Goal: Task Accomplishment & Management: Check status

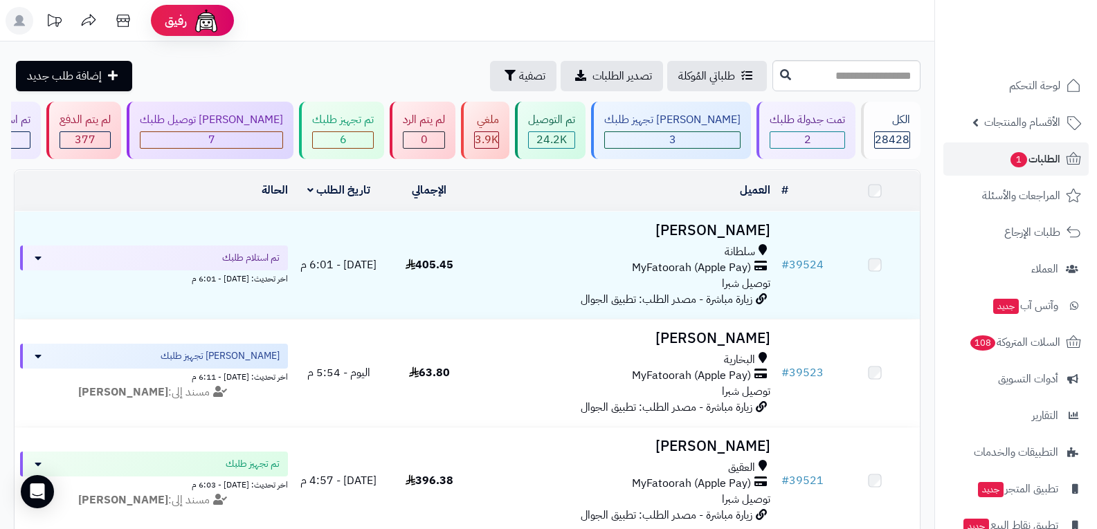
scroll to position [208, 0]
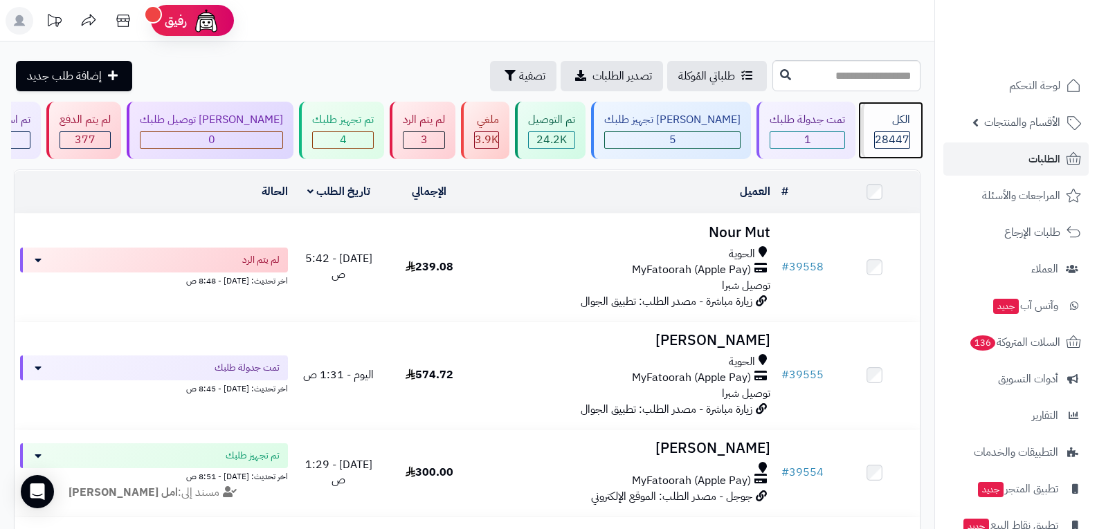
click at [881, 142] on span "28447" at bounding box center [892, 139] width 35 height 17
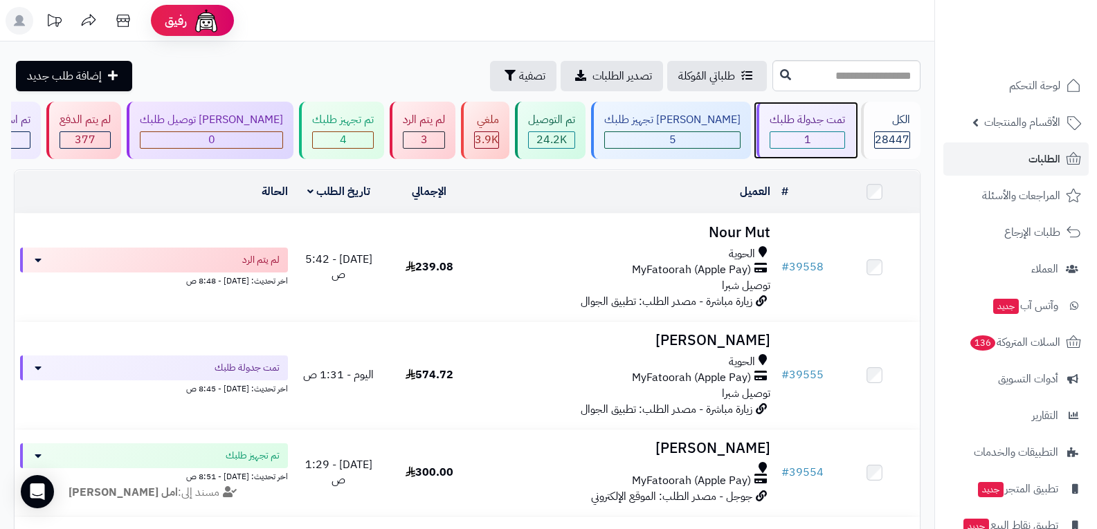
click at [810, 138] on div "1" at bounding box center [807, 140] width 74 height 16
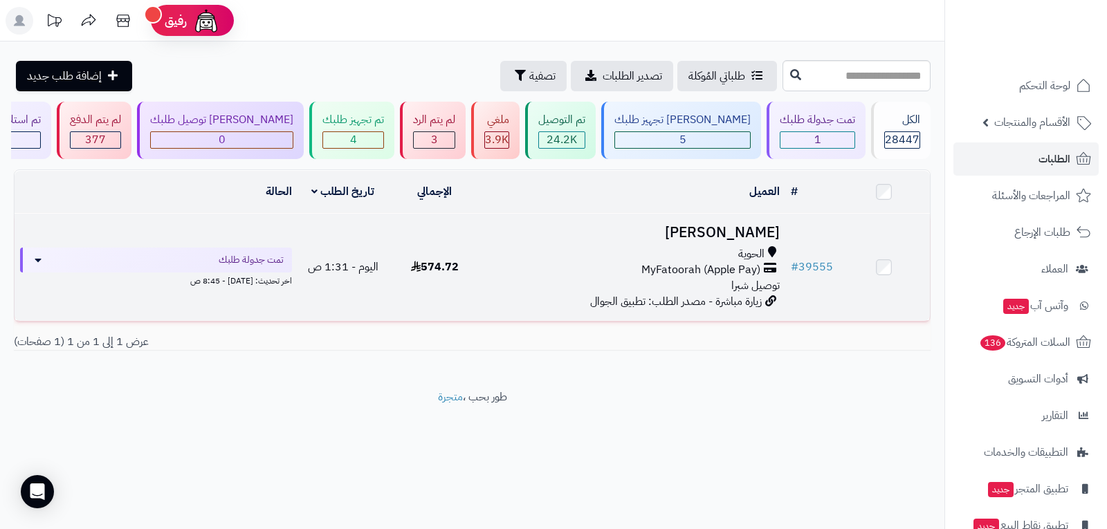
click at [704, 273] on span "MyFatoorah (Apple Pay)" at bounding box center [700, 270] width 119 height 16
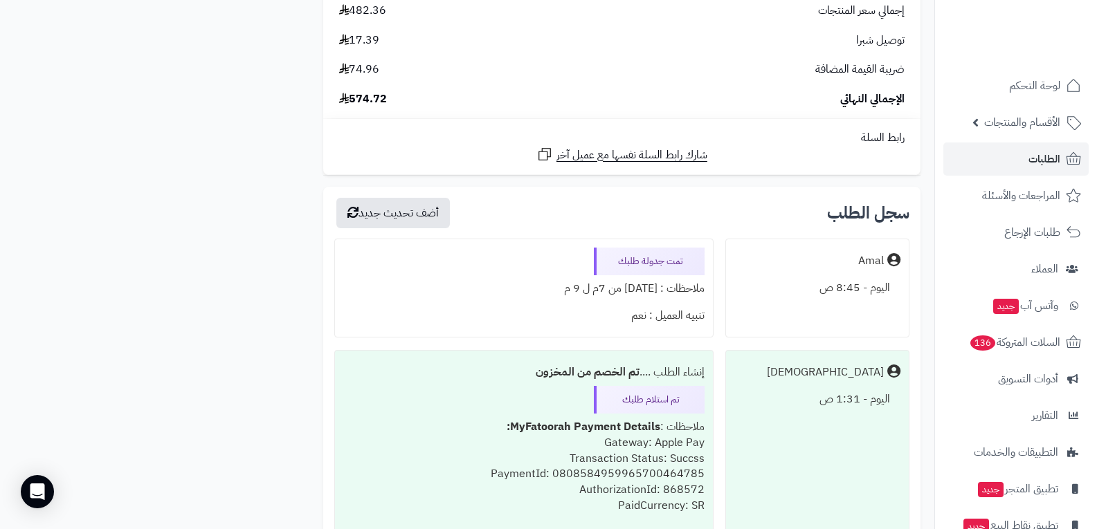
scroll to position [1938, 0]
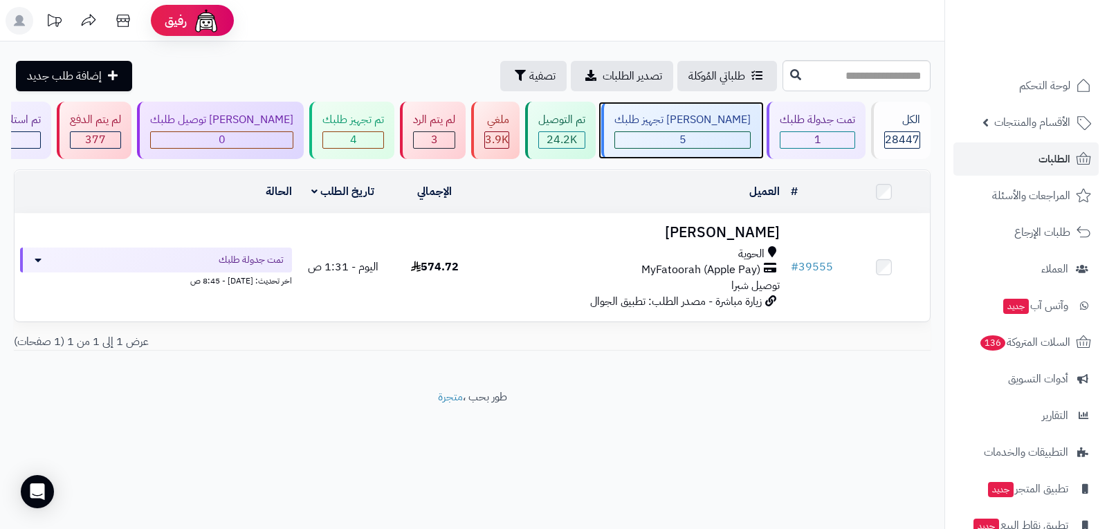
click at [719, 140] on div "5" at bounding box center [682, 140] width 135 height 16
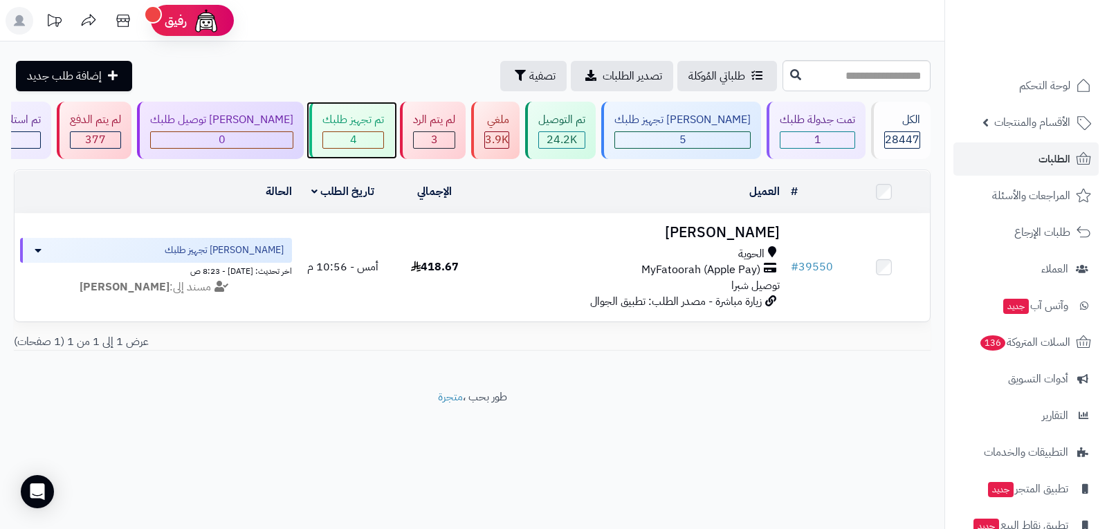
click at [380, 134] on div "4" at bounding box center [353, 140] width 60 height 16
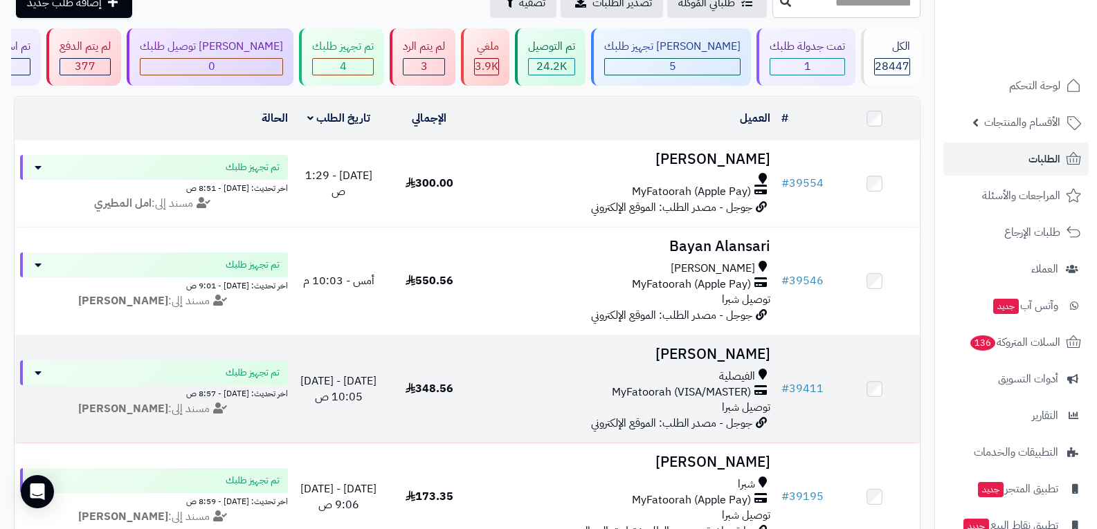
scroll to position [138, 0]
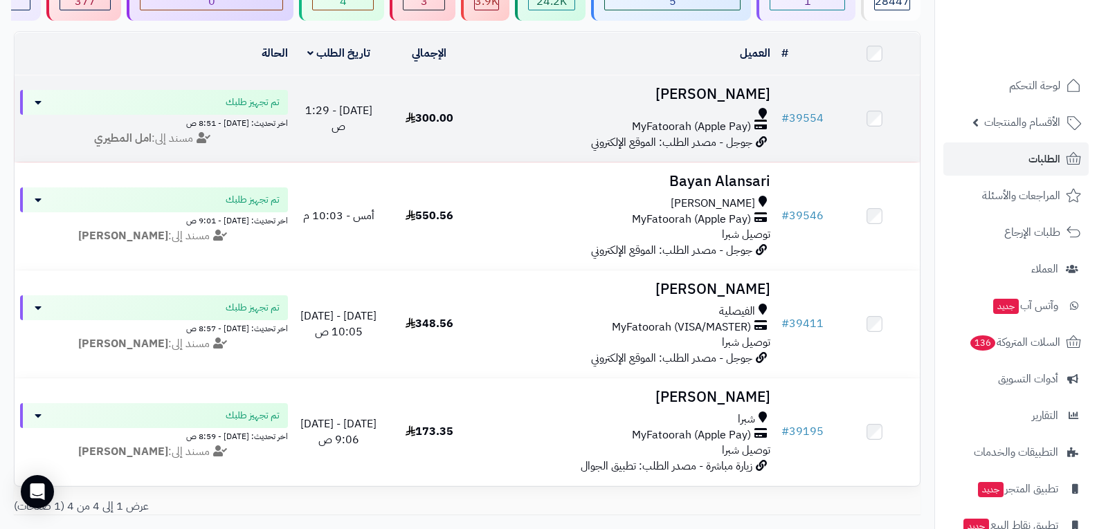
click at [666, 126] on span "MyFatoorah (Apple Pay)" at bounding box center [691, 127] width 119 height 16
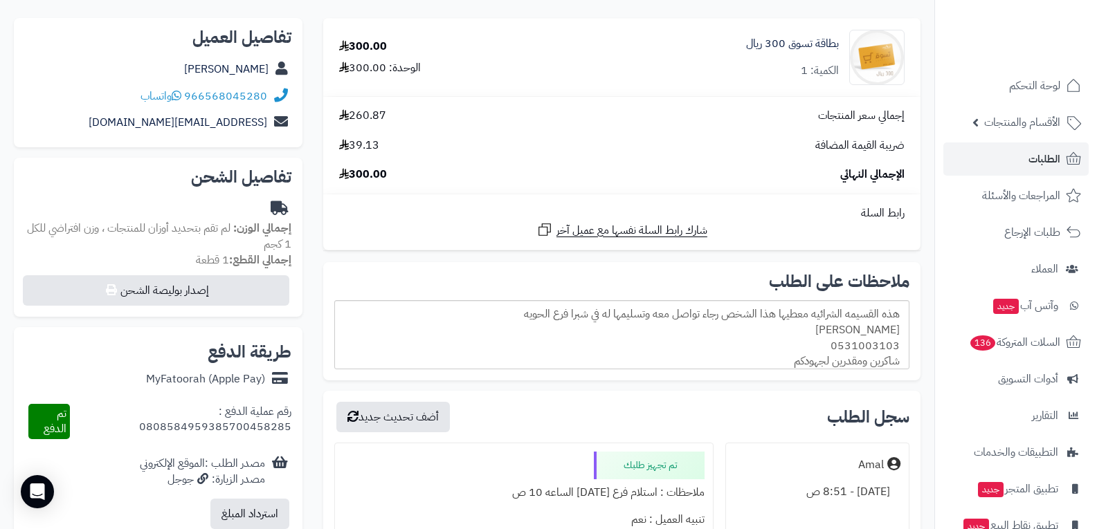
scroll to position [138, 0]
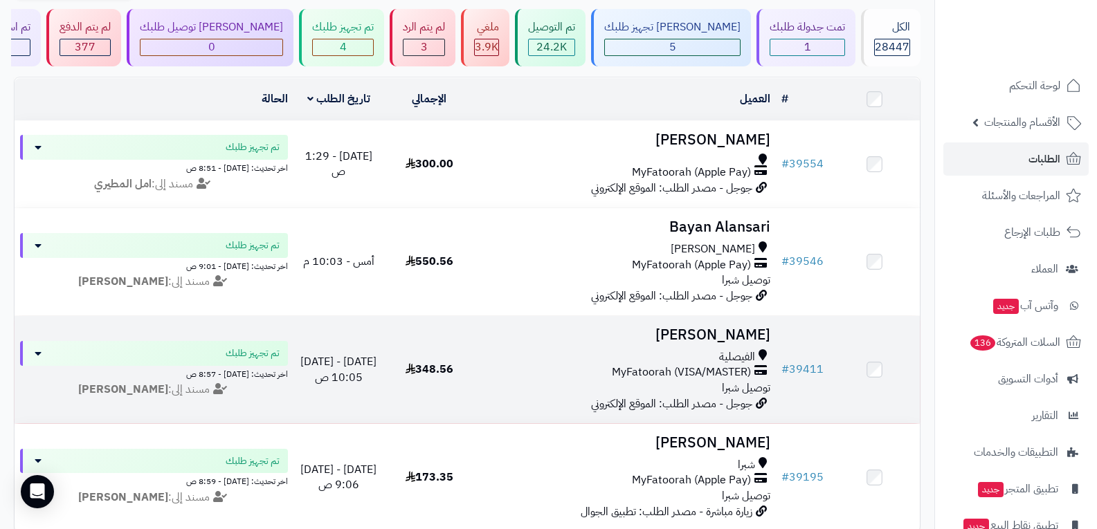
scroll to position [69, 0]
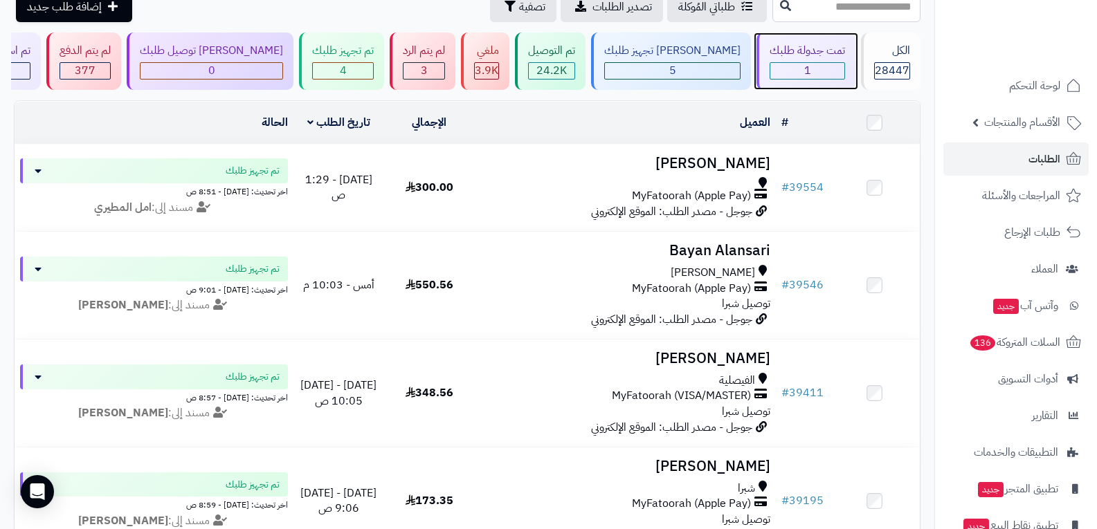
click at [803, 74] on div "1" at bounding box center [807, 71] width 74 height 16
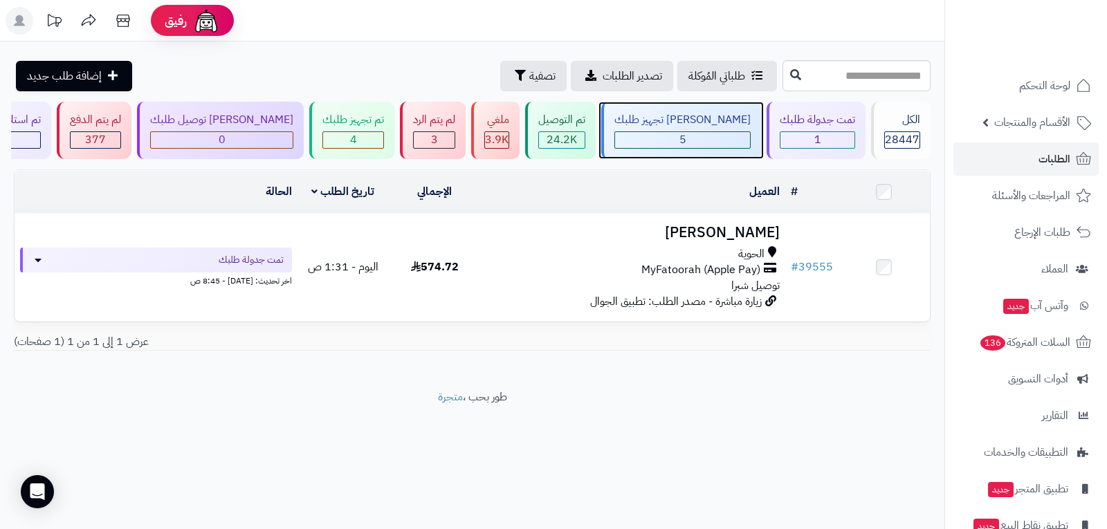
click at [686, 138] on span "5" at bounding box center [683, 139] width 7 height 17
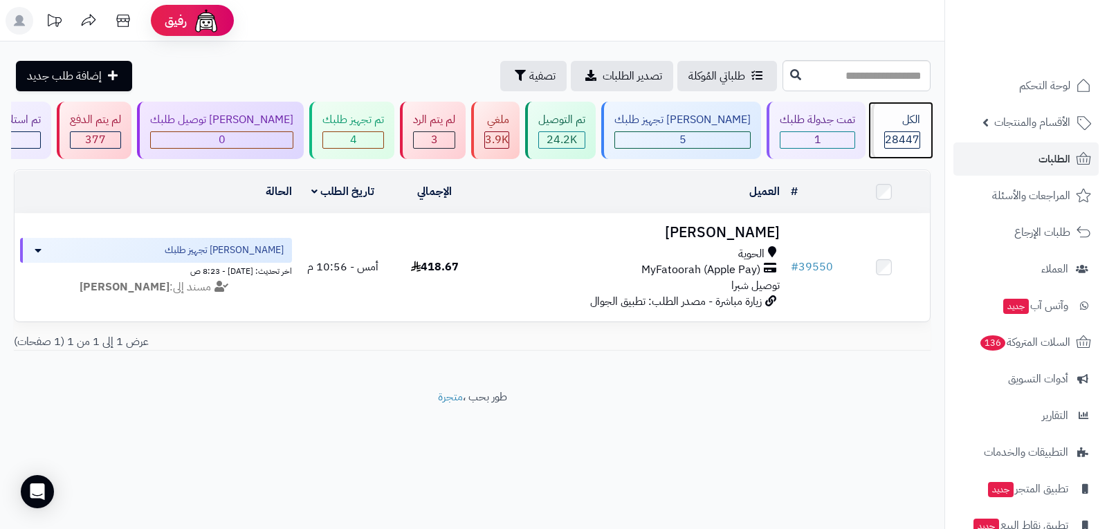
click at [910, 136] on span "28447" at bounding box center [902, 139] width 35 height 17
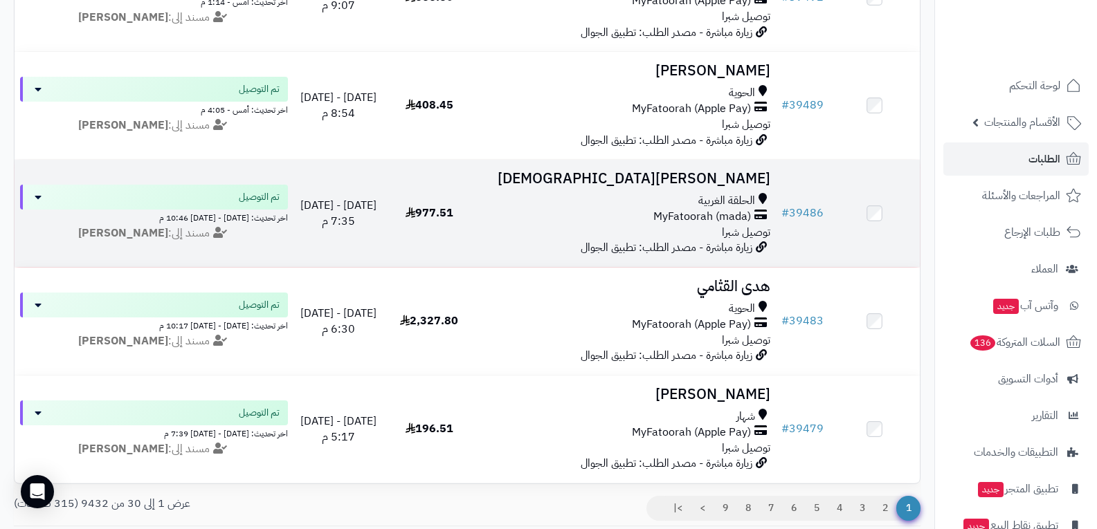
scroll to position [2976, 0]
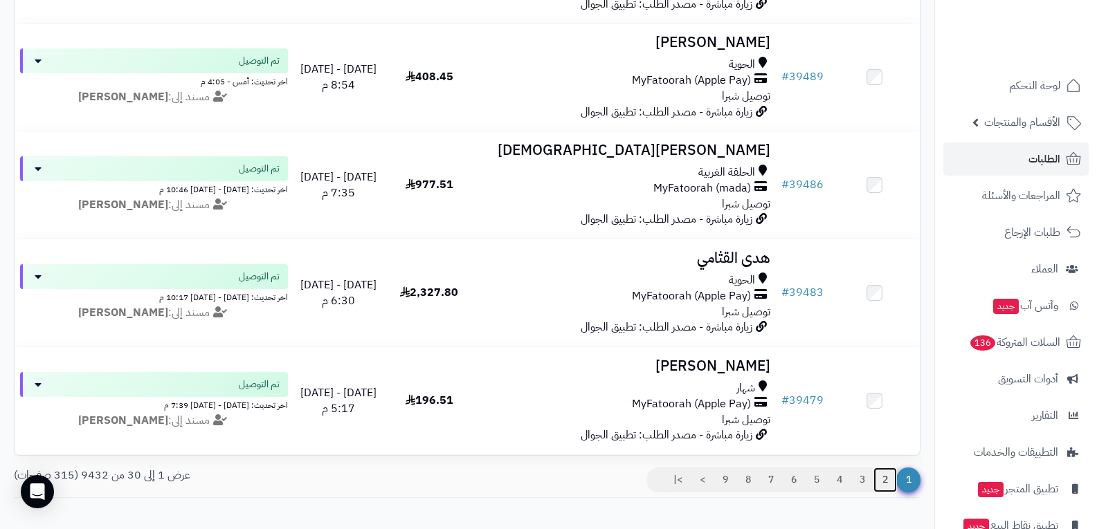
click at [883, 490] on link "2" at bounding box center [885, 480] width 24 height 25
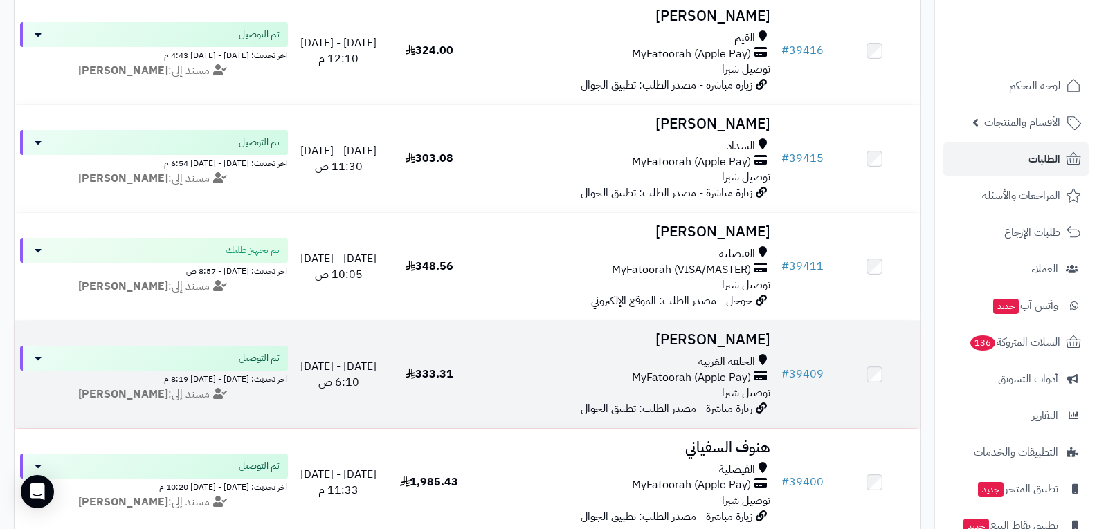
scroll to position [2976, 0]
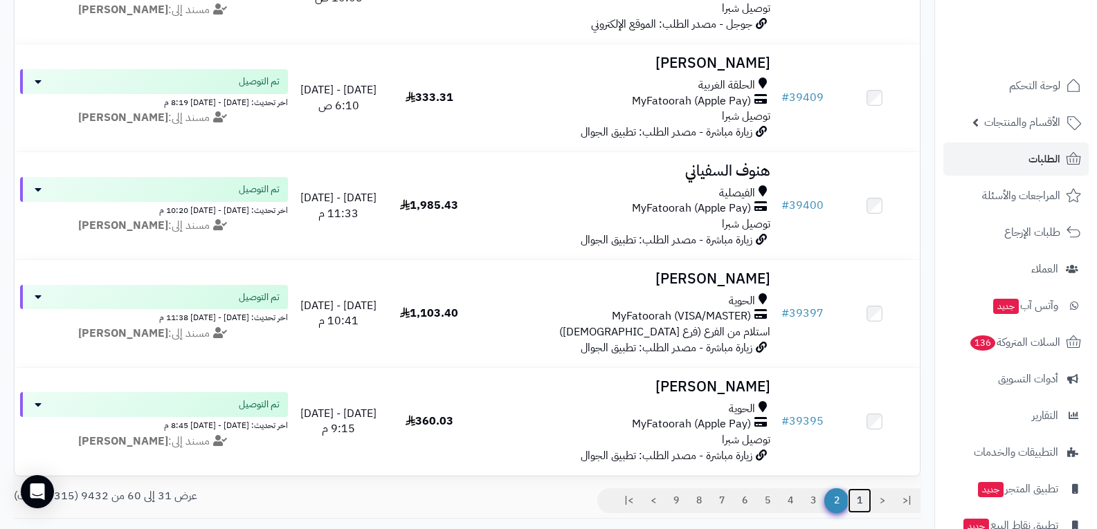
click at [860, 513] on link "1" at bounding box center [860, 501] width 24 height 25
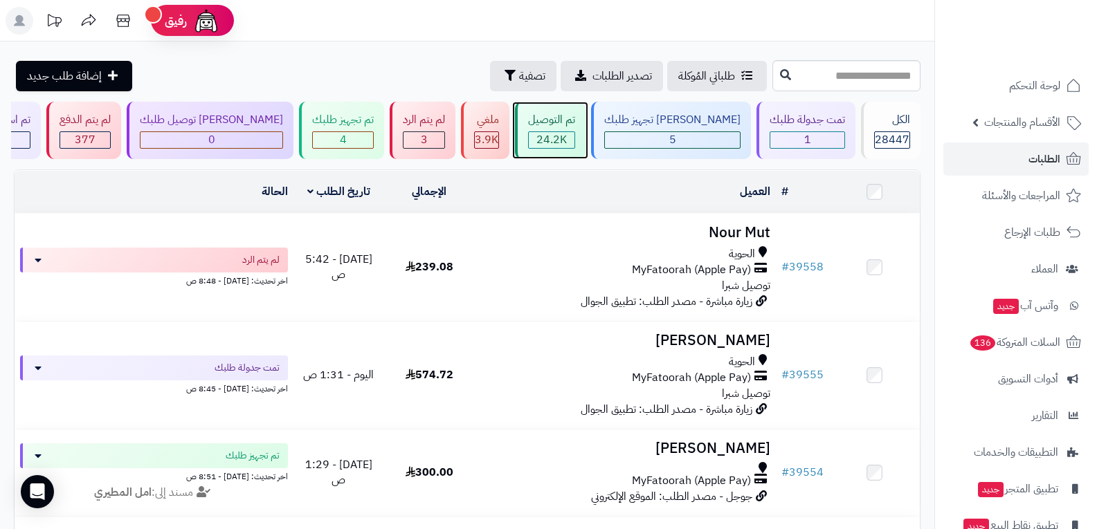
click at [567, 142] on span "24.2K" at bounding box center [551, 139] width 30 height 17
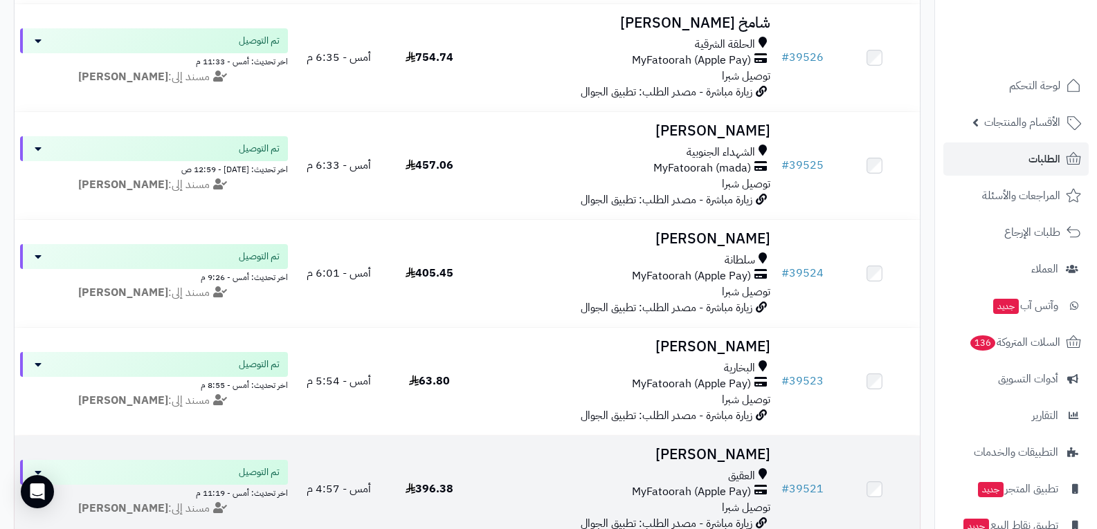
scroll to position [761, 0]
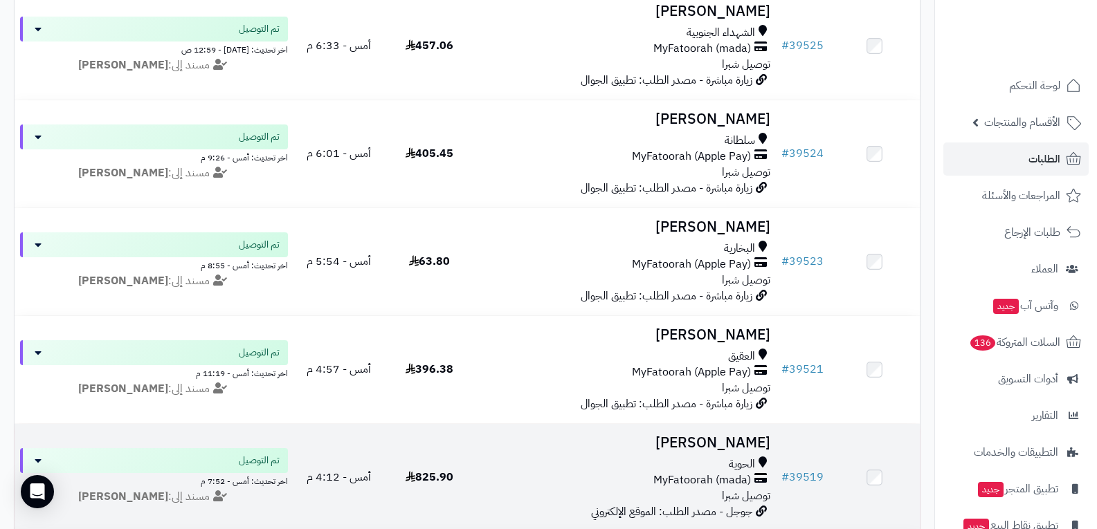
click at [682, 473] on span "MyFatoorah (mada)" at bounding box center [702, 481] width 98 height 16
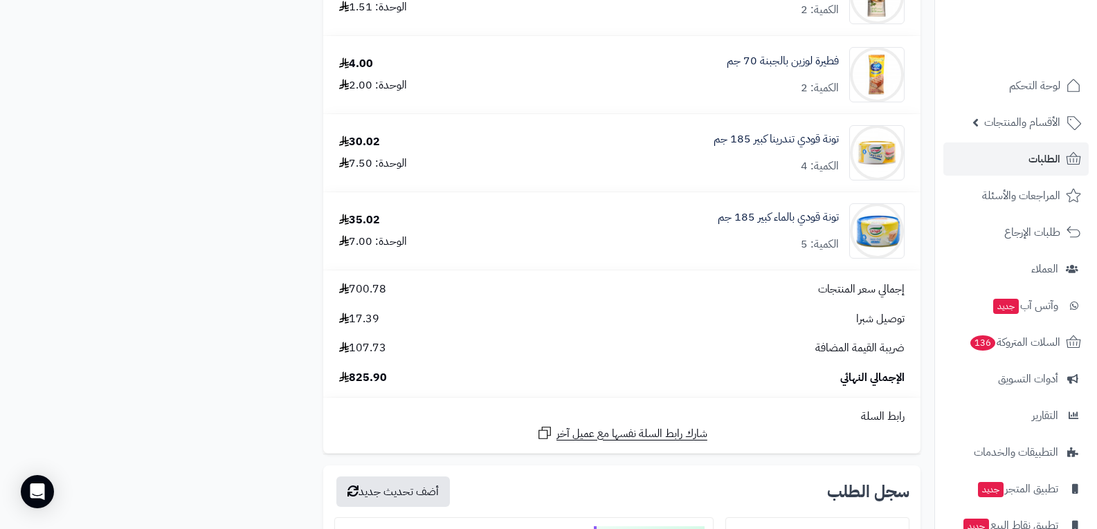
scroll to position [4152, 0]
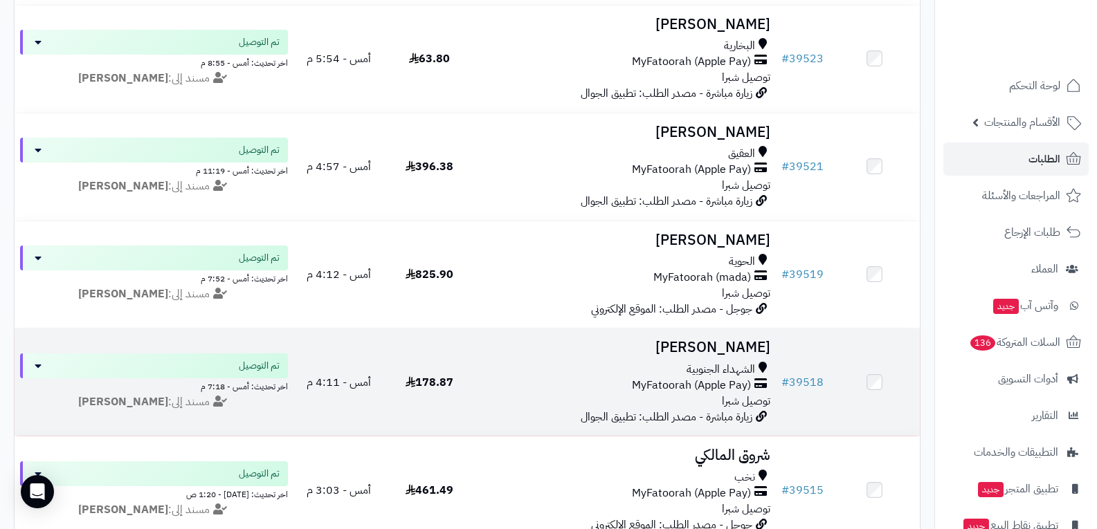
scroll to position [969, 0]
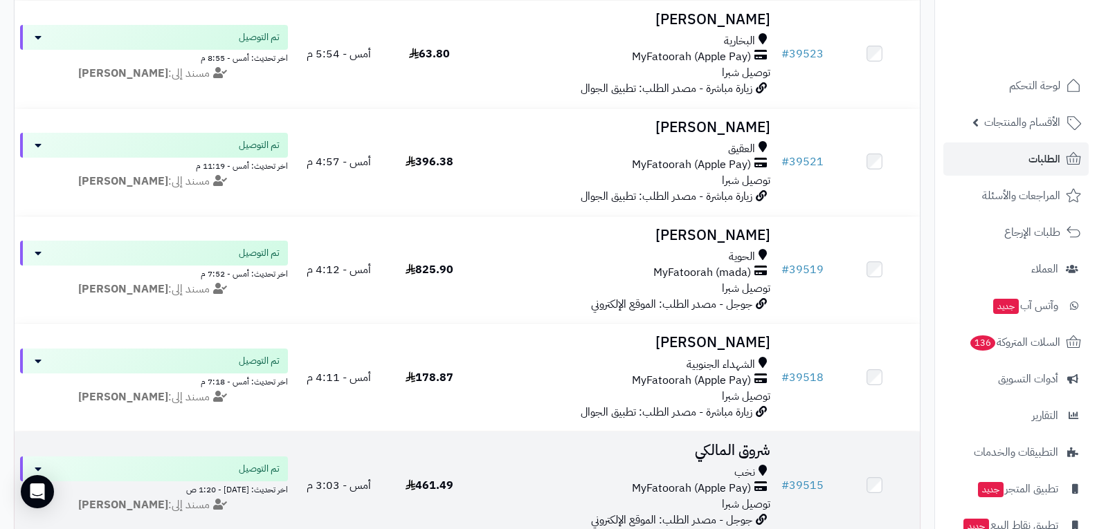
click at [712, 490] on span "MyFatoorah (Apple Pay)" at bounding box center [691, 489] width 119 height 16
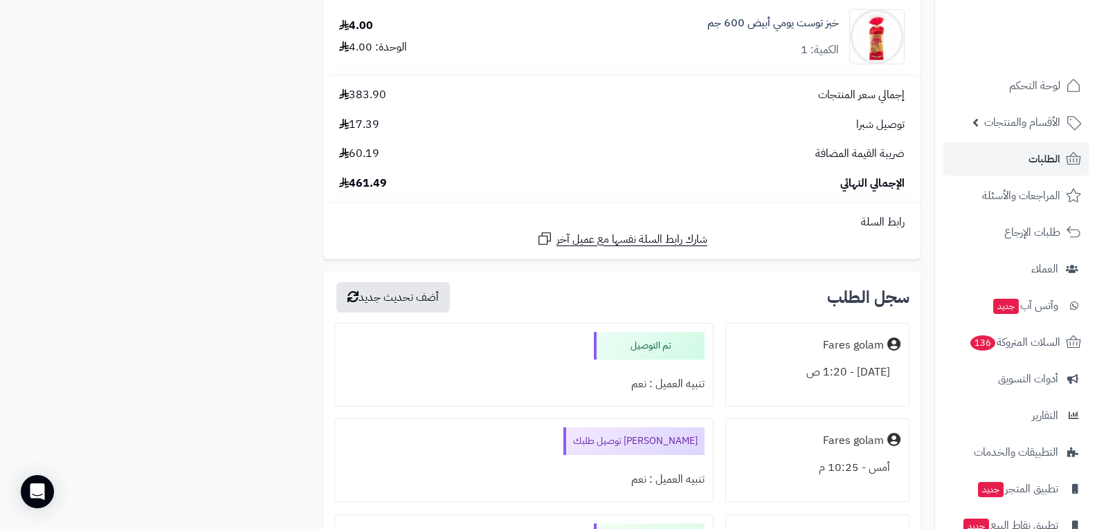
scroll to position [1799, 0]
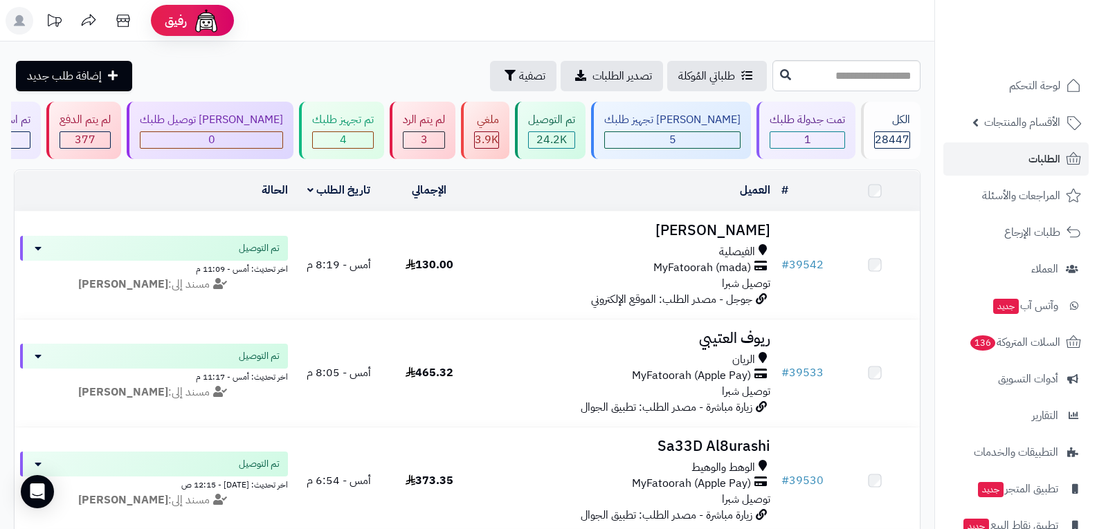
scroll to position [969, 0]
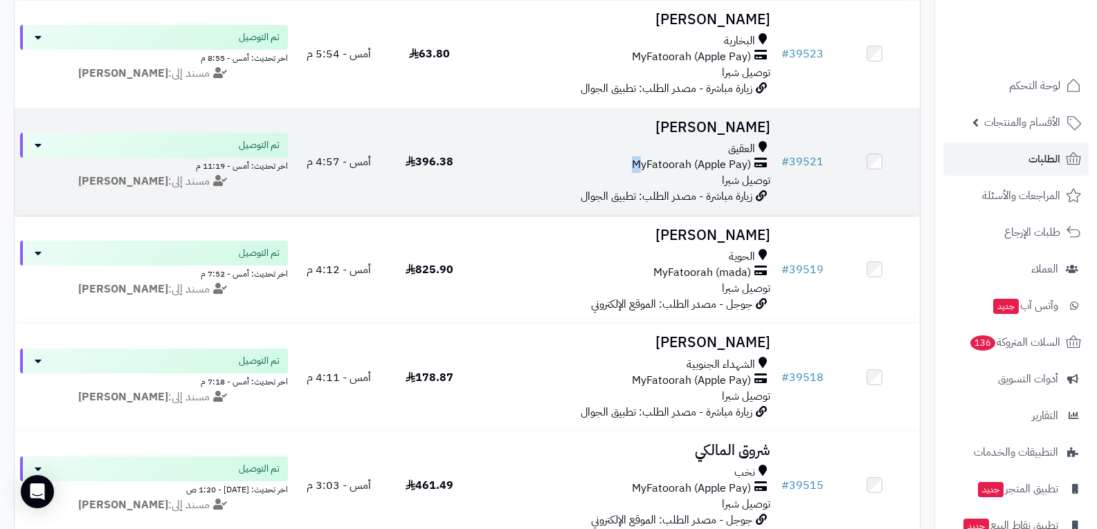
click at [638, 158] on span "MyFatoorah (Apple Pay)" at bounding box center [691, 165] width 119 height 16
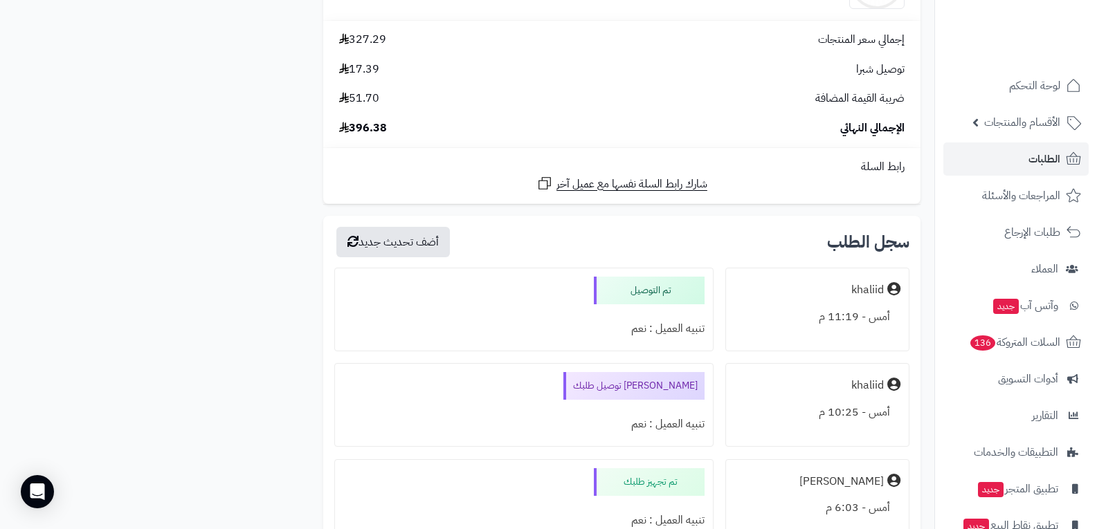
scroll to position [2007, 0]
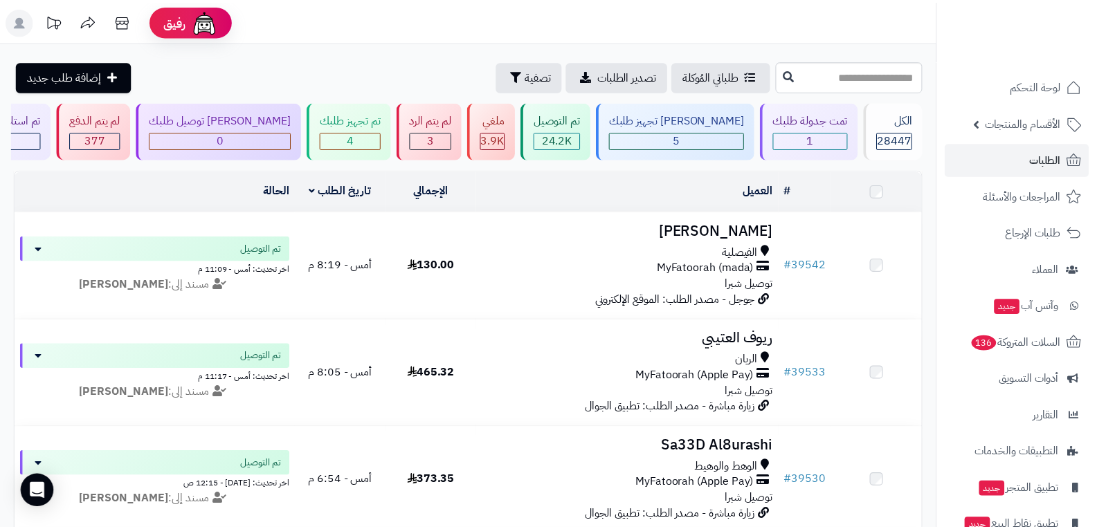
scroll to position [969, 0]
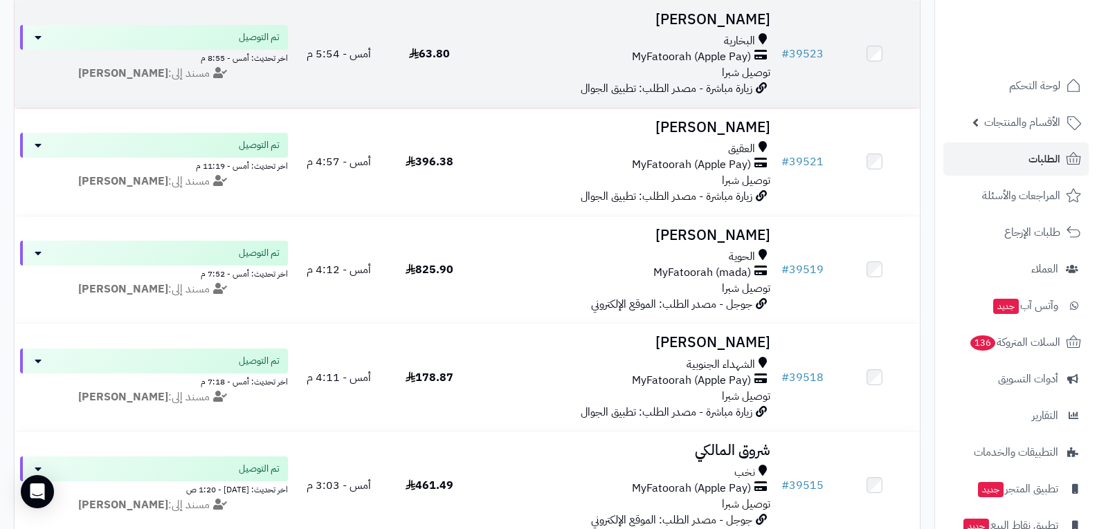
click at [570, 64] on div "البخارية MyFatoorah (Apple Pay) توصيل شبرا" at bounding box center [625, 57] width 291 height 48
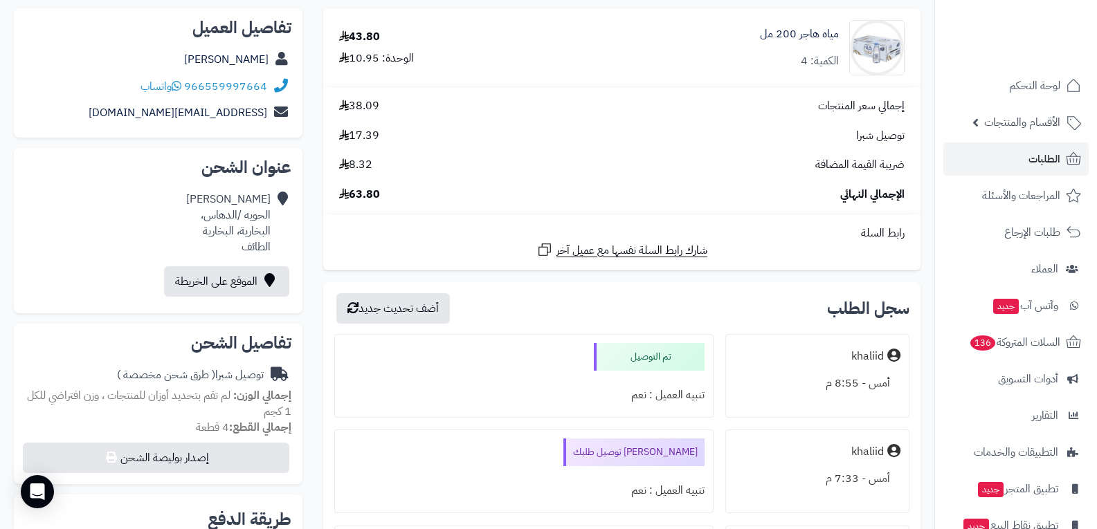
scroll to position [346, 0]
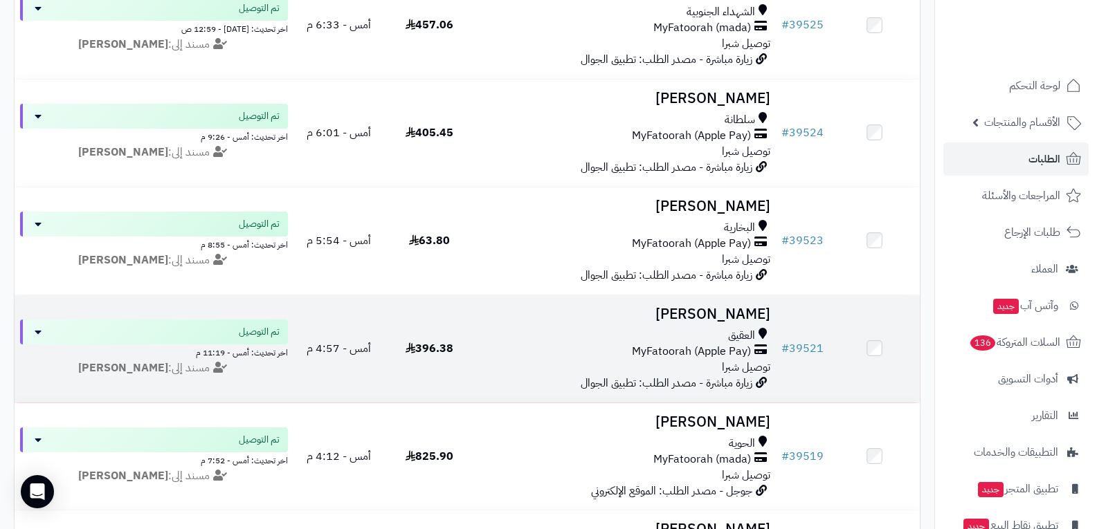
scroll to position [761, 0]
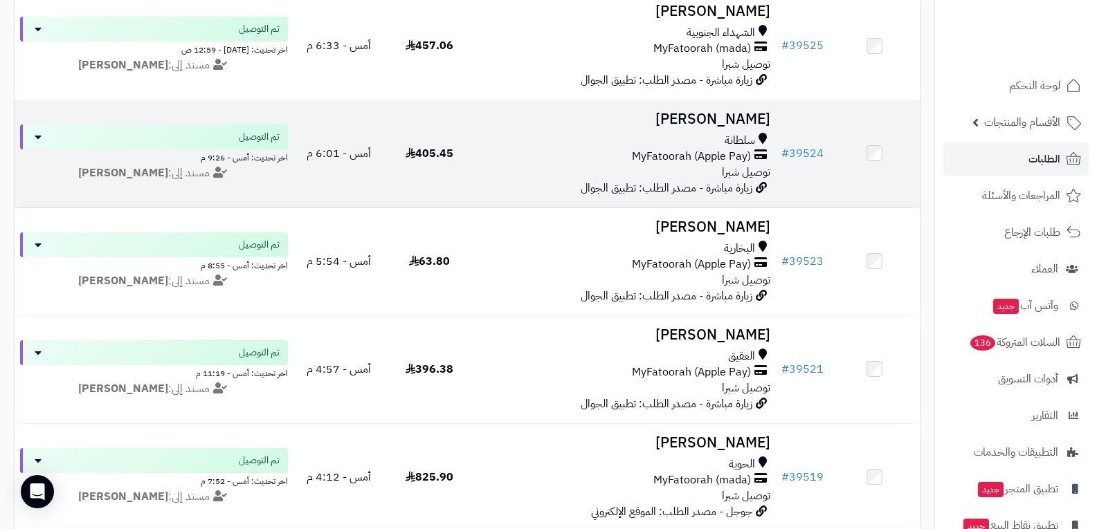
click at [560, 149] on div "MyFatoorah (Apple Pay)" at bounding box center [625, 157] width 291 height 16
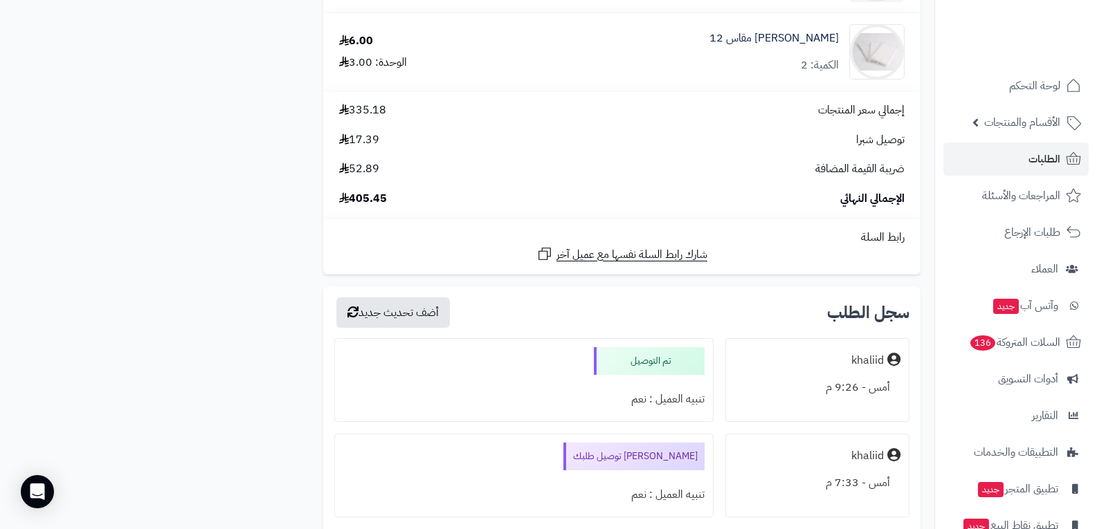
scroll to position [1730, 0]
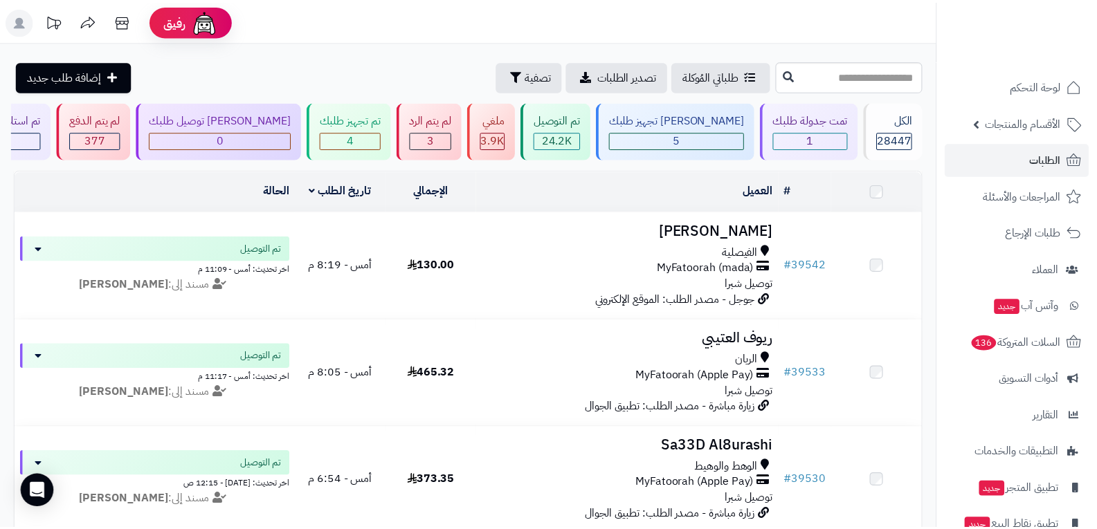
scroll to position [761, 0]
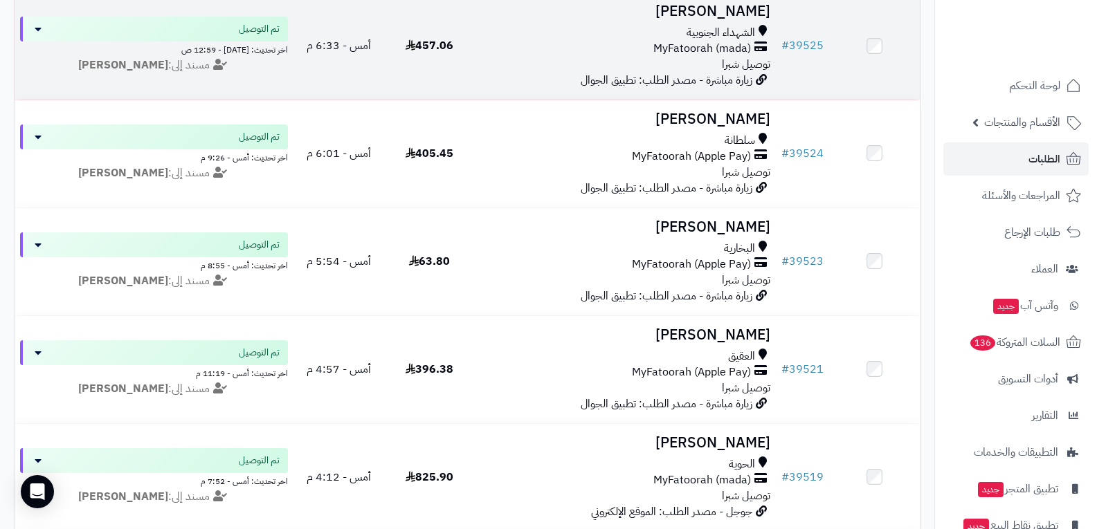
click at [650, 53] on div "MyFatoorah (mada)" at bounding box center [625, 49] width 291 height 16
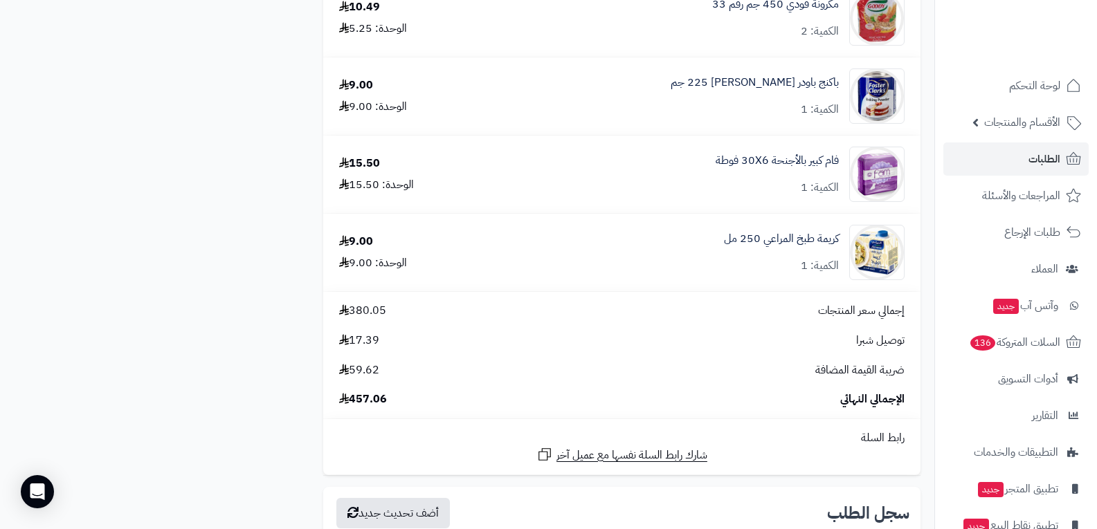
scroll to position [2353, 0]
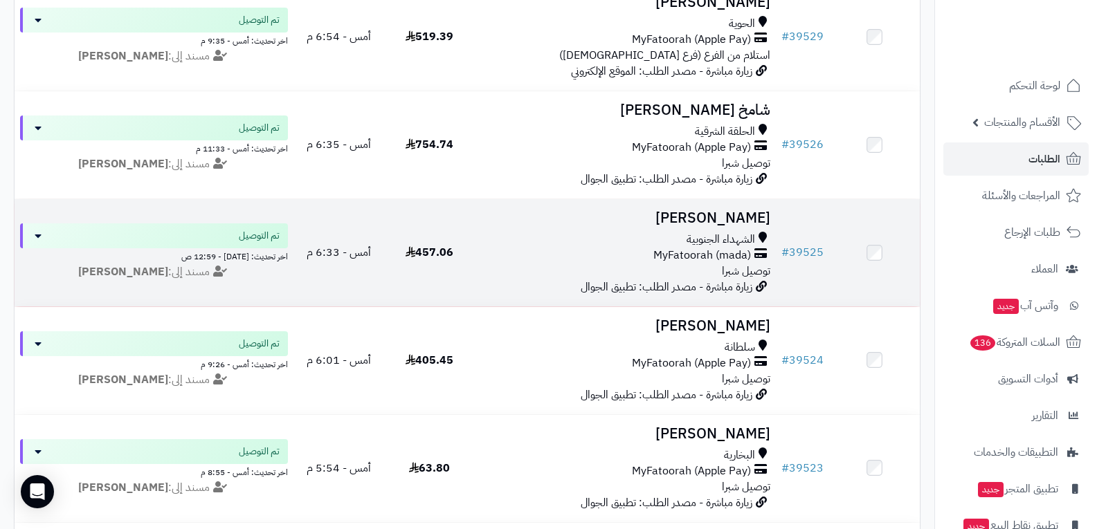
scroll to position [484, 0]
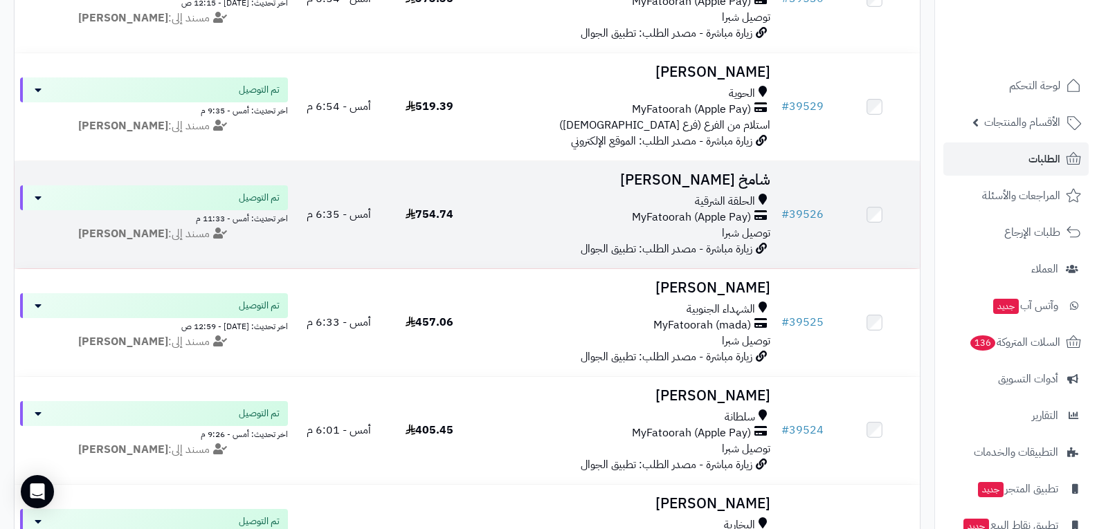
click at [695, 223] on span "MyFatoorah (Apple Pay)" at bounding box center [691, 218] width 119 height 16
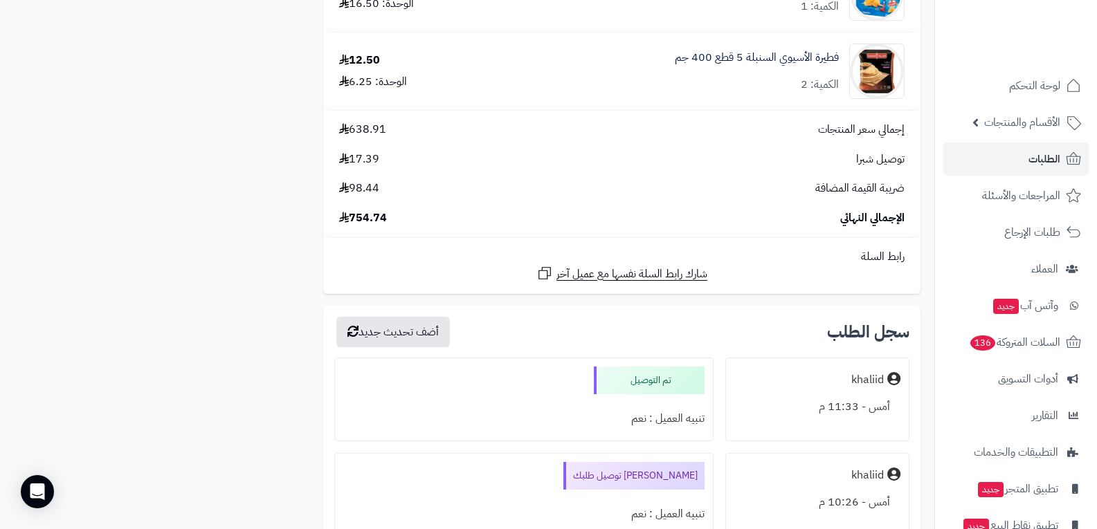
scroll to position [4775, 0]
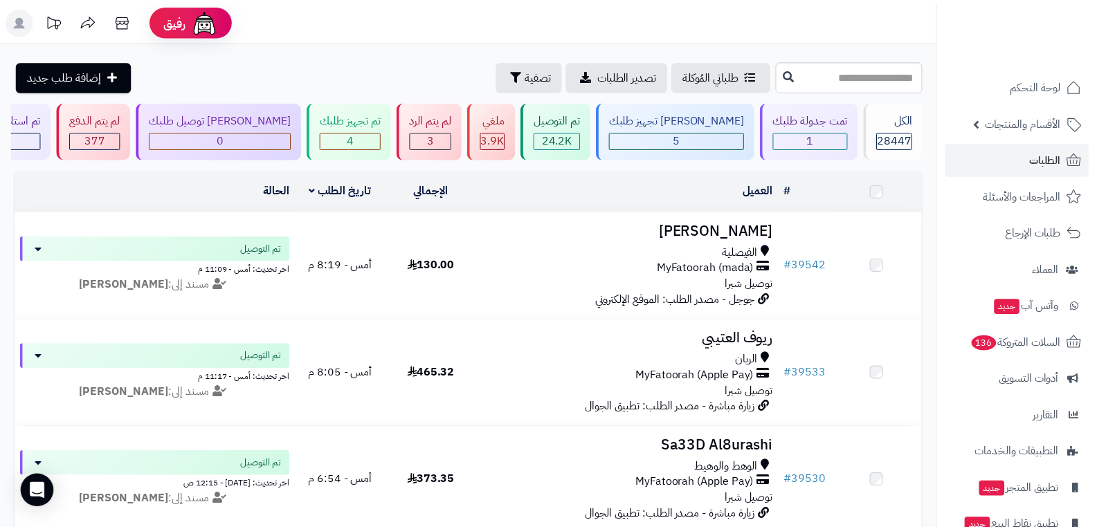
scroll to position [484, 0]
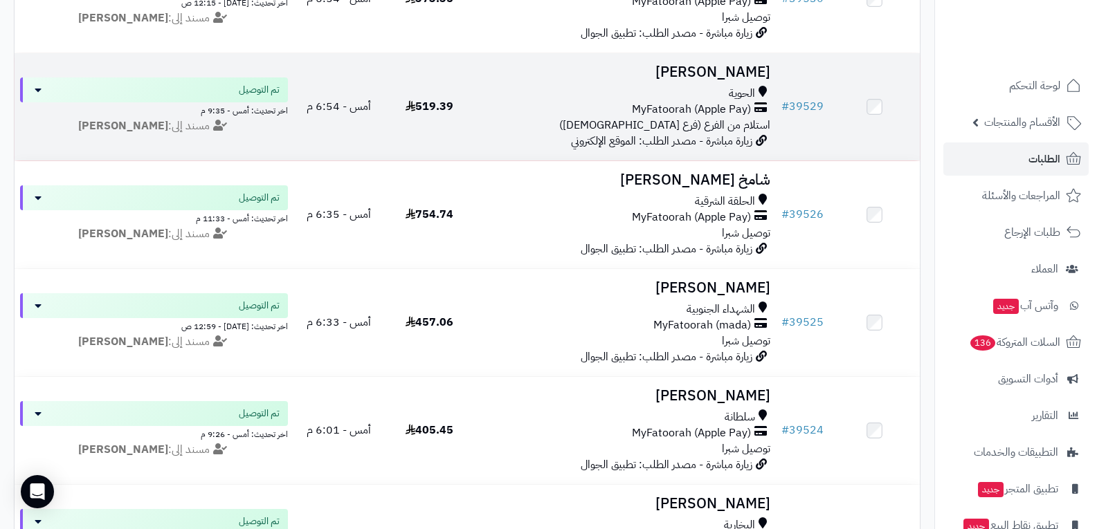
click at [528, 113] on div "MyFatoorah (Apple Pay)" at bounding box center [625, 110] width 291 height 16
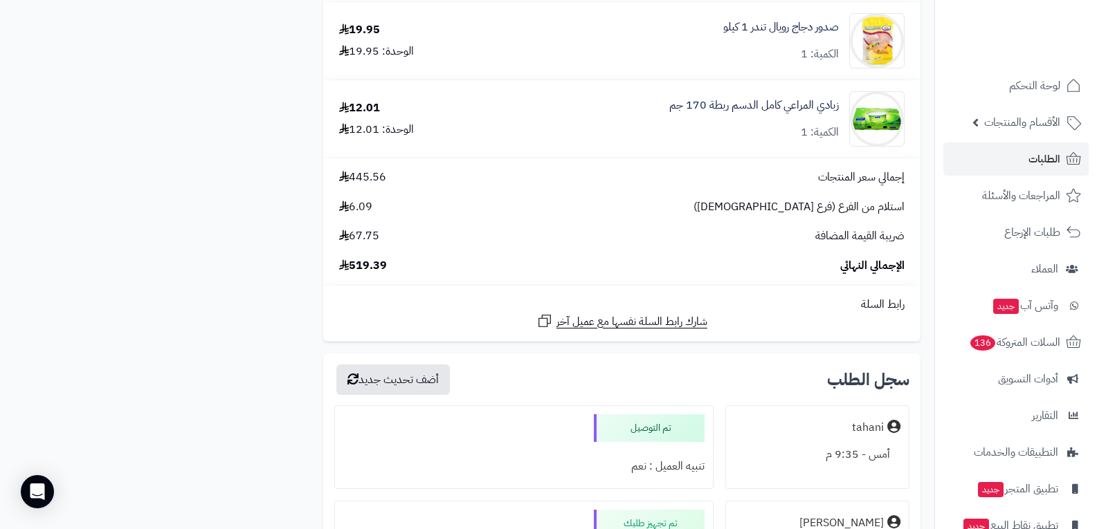
scroll to position [2145, 0]
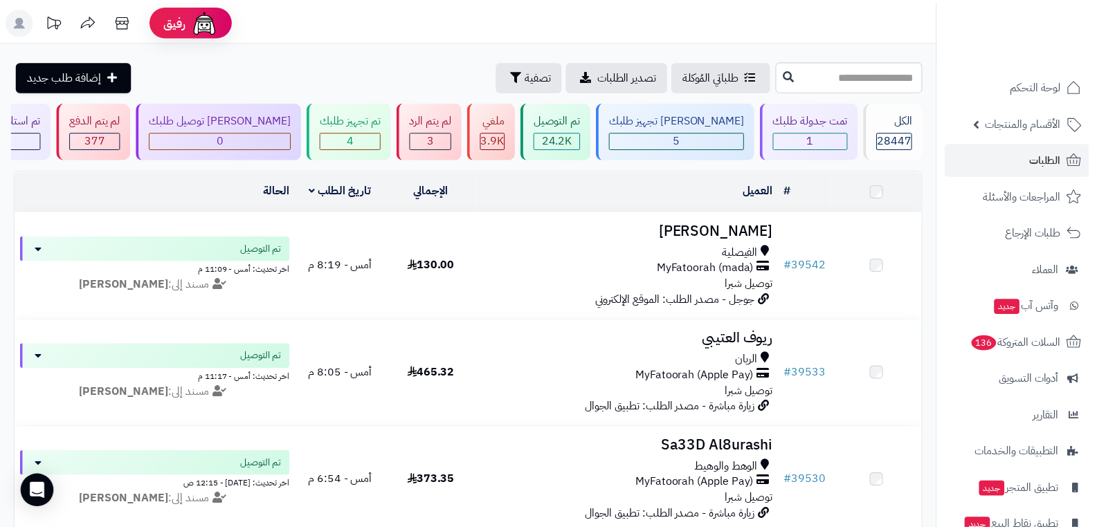
scroll to position [484, 0]
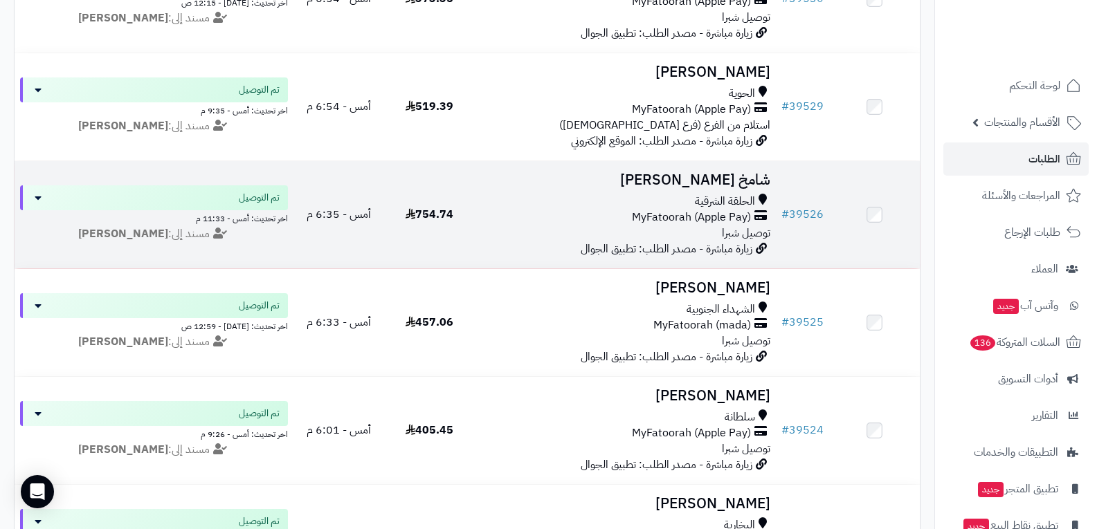
click at [675, 217] on span "MyFatoorah (Apple Pay)" at bounding box center [691, 218] width 119 height 16
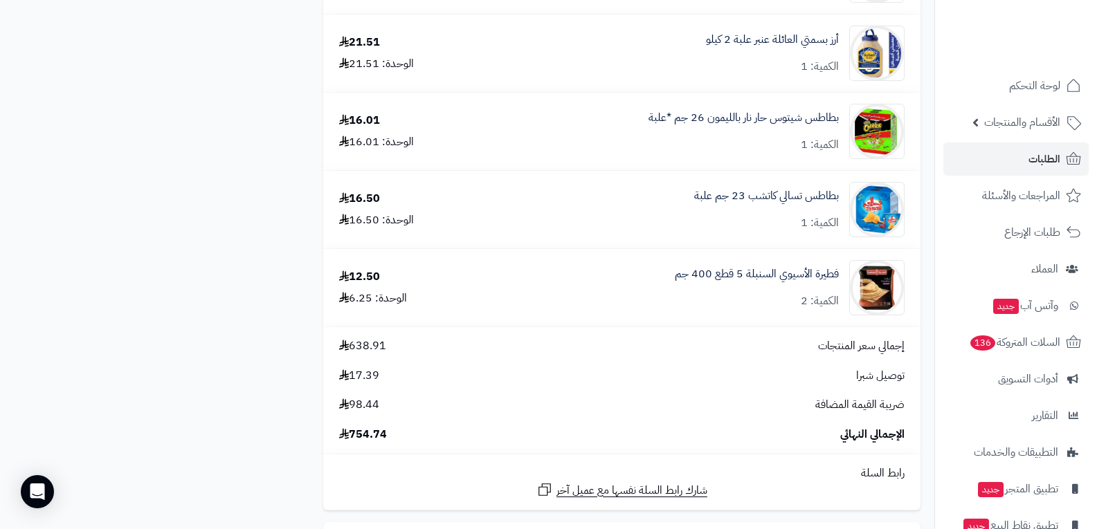
scroll to position [4706, 0]
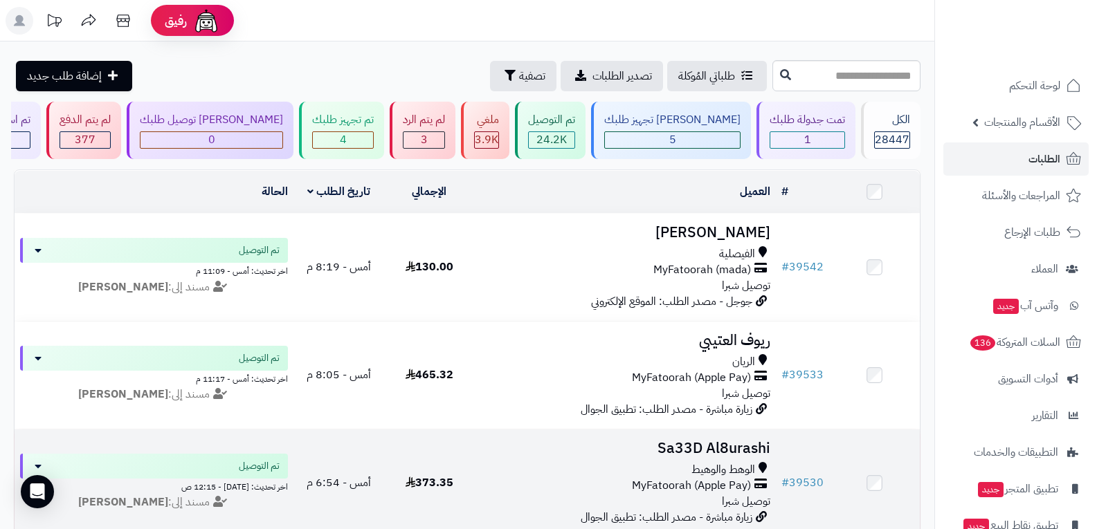
click at [677, 464] on div "الوهط والوهيط" at bounding box center [625, 470] width 291 height 16
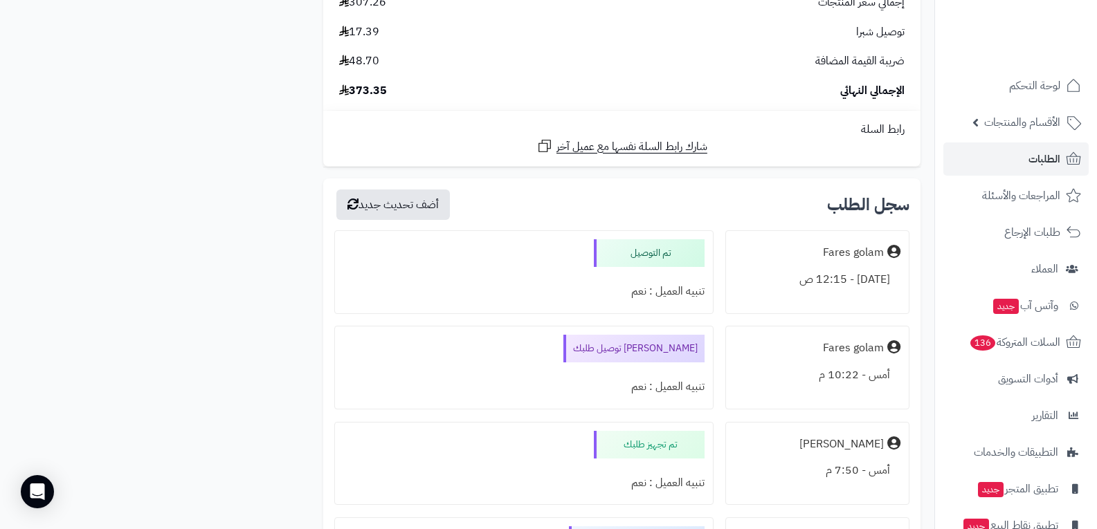
scroll to position [1038, 0]
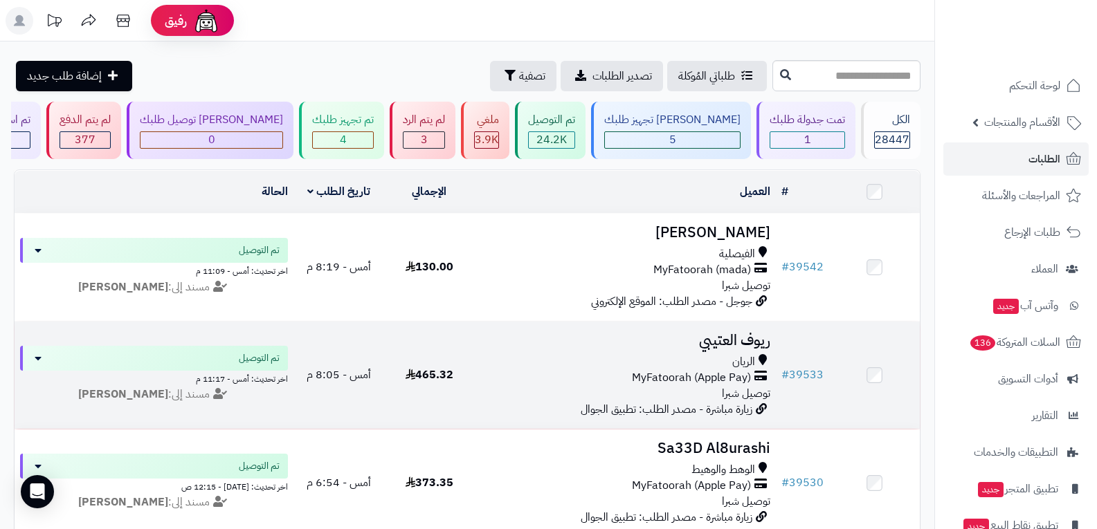
click at [645, 381] on span "MyFatoorah (Apple Pay)" at bounding box center [691, 378] width 119 height 16
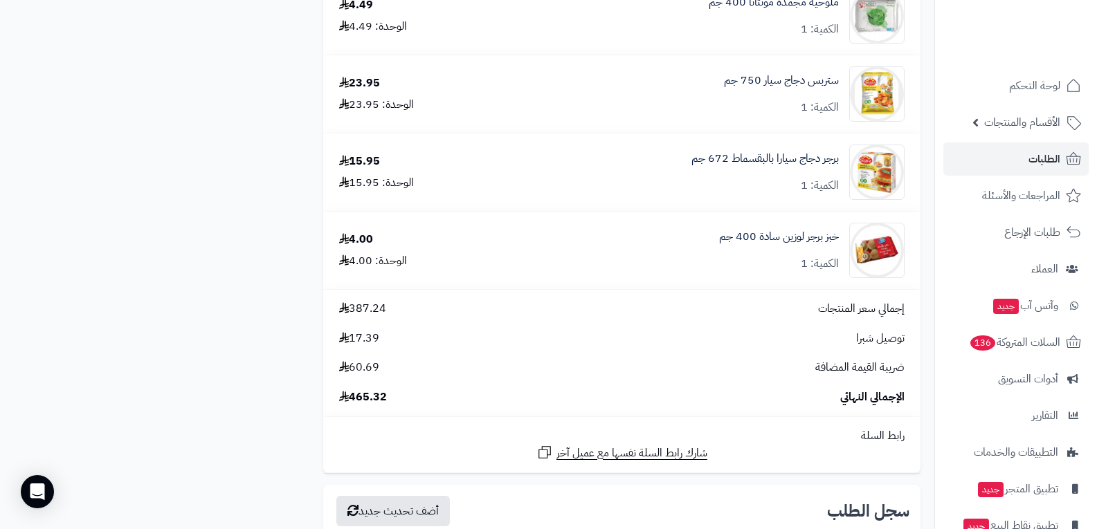
scroll to position [2768, 0]
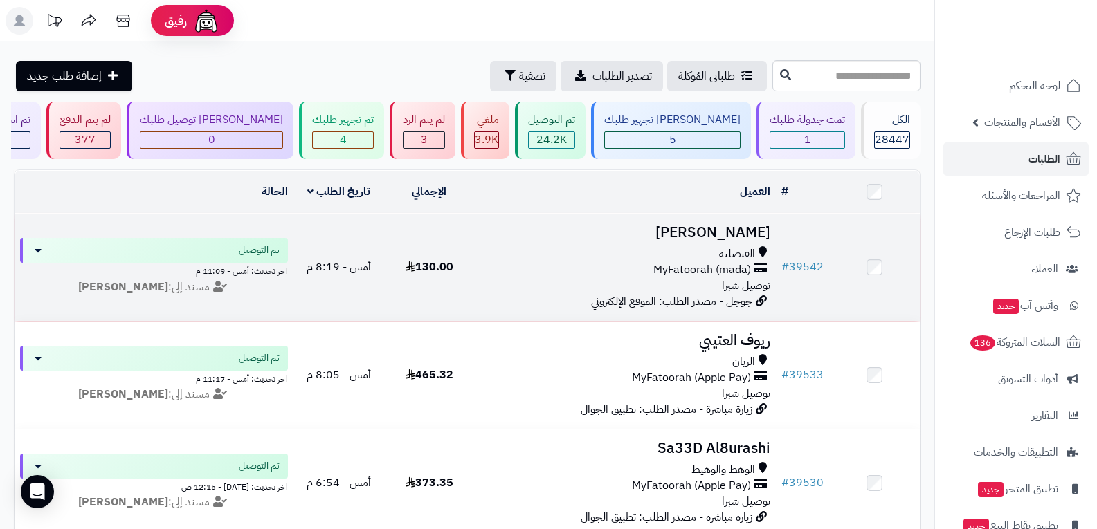
click at [643, 271] on div "MyFatoorah (mada)" at bounding box center [625, 270] width 291 height 16
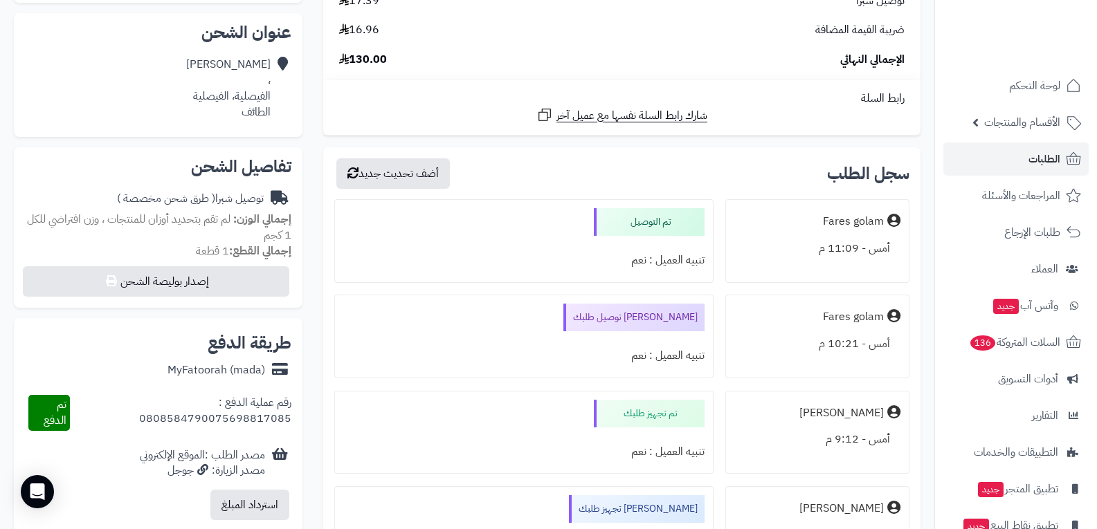
scroll to position [346, 0]
